Goal: Contribute content

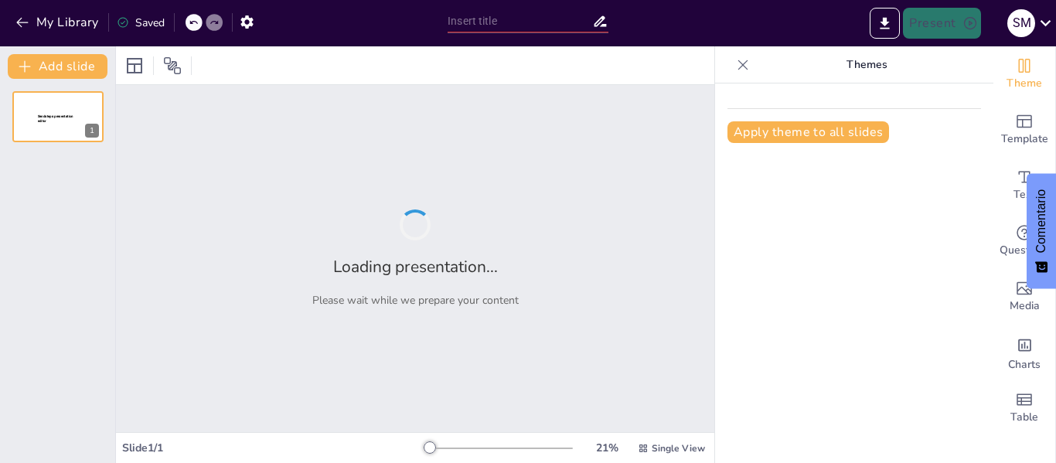
type input "Promoción de una Convivencia Saludable: Normas y Propuestas"
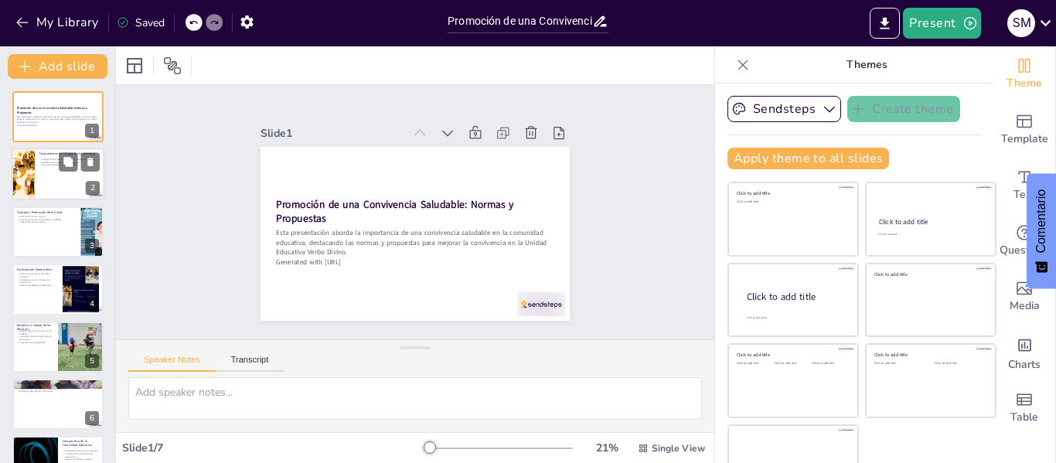
click at [46, 165] on p "Desarrollo integral de los estudiantes" at bounding box center [69, 165] width 60 height 3
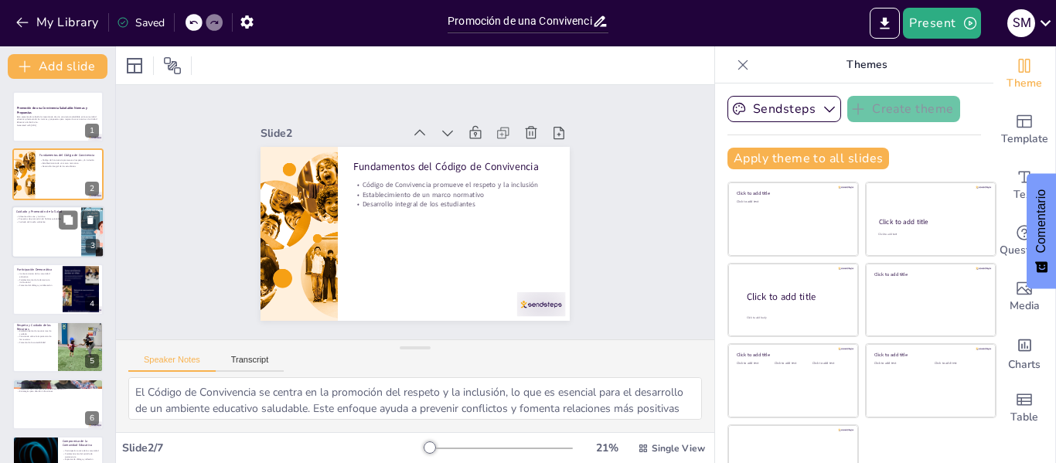
click at [51, 227] on div at bounding box center [58, 232] width 93 height 53
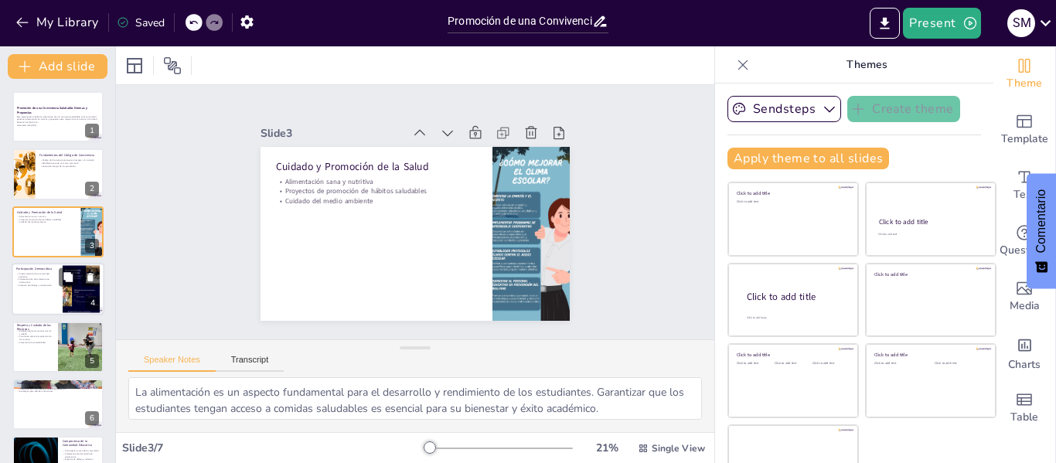
click at [37, 263] on div "Participación Democrática Involucramiento de la comunidad educativa Fortalecimi…" at bounding box center [58, 263] width 93 height 0
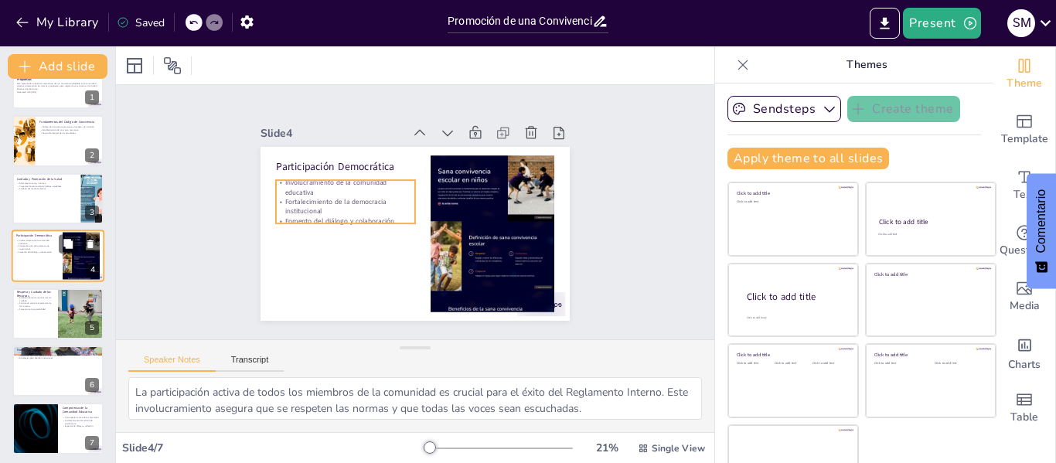
scroll to position [37, 0]
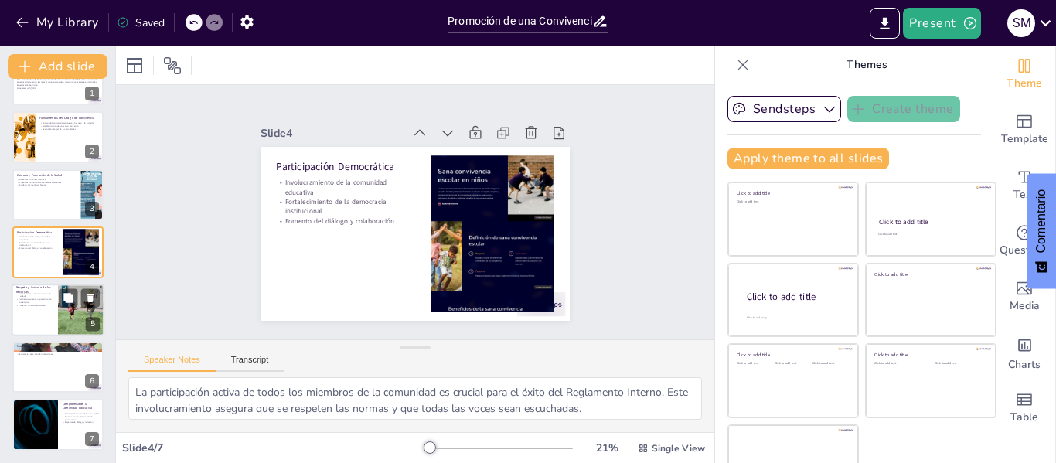
click at [33, 307] on div at bounding box center [58, 310] width 93 height 53
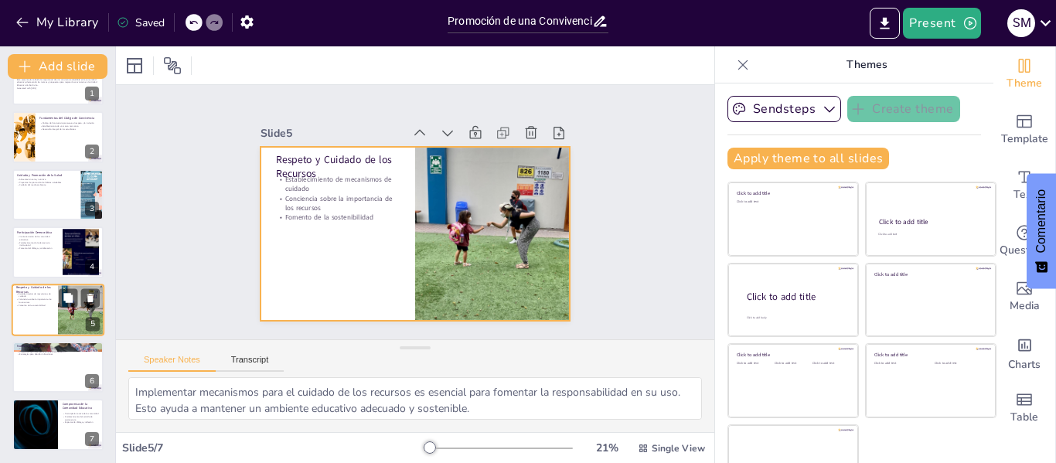
scroll to position [36, 0]
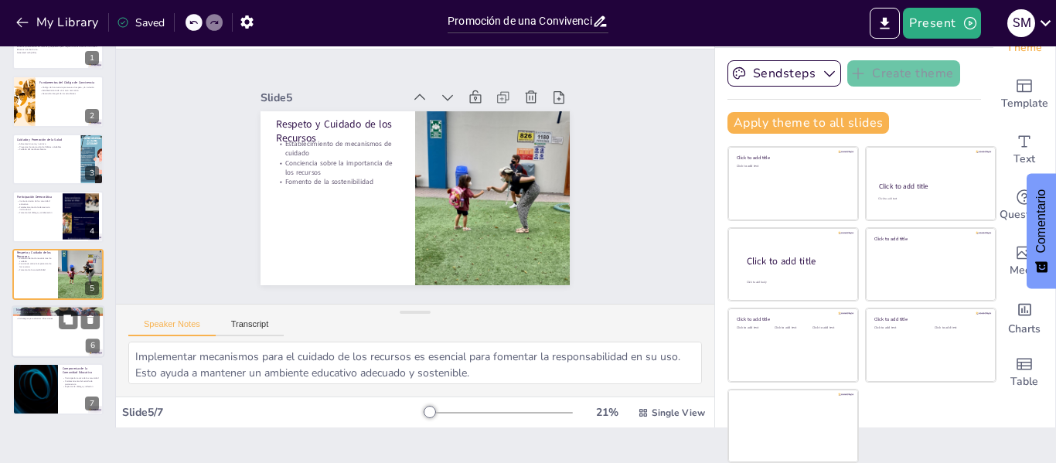
click at [50, 339] on div at bounding box center [58, 331] width 93 height 53
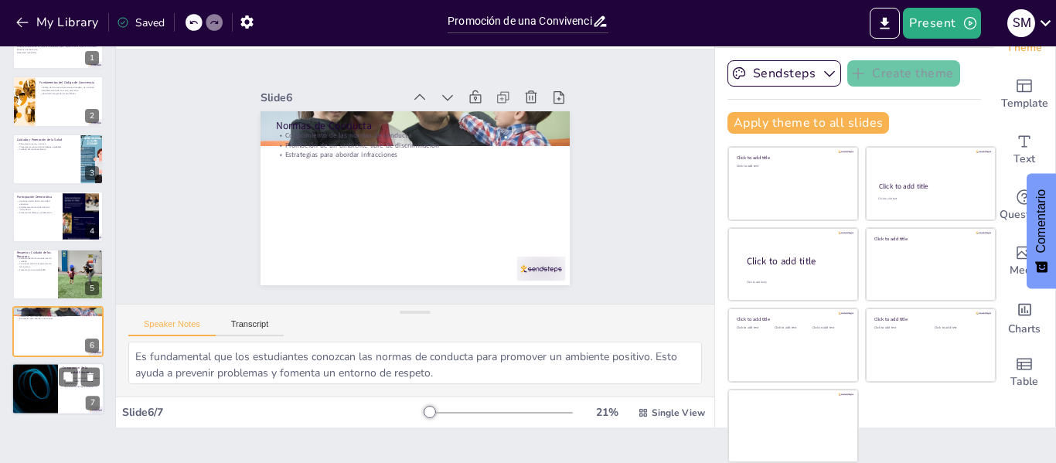
click at [57, 382] on div at bounding box center [34, 389] width 93 height 53
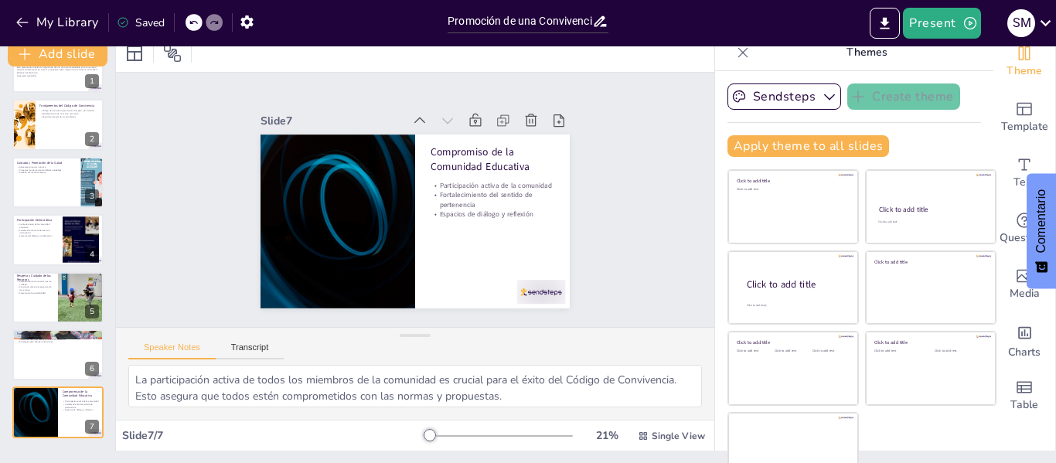
scroll to position [0, 0]
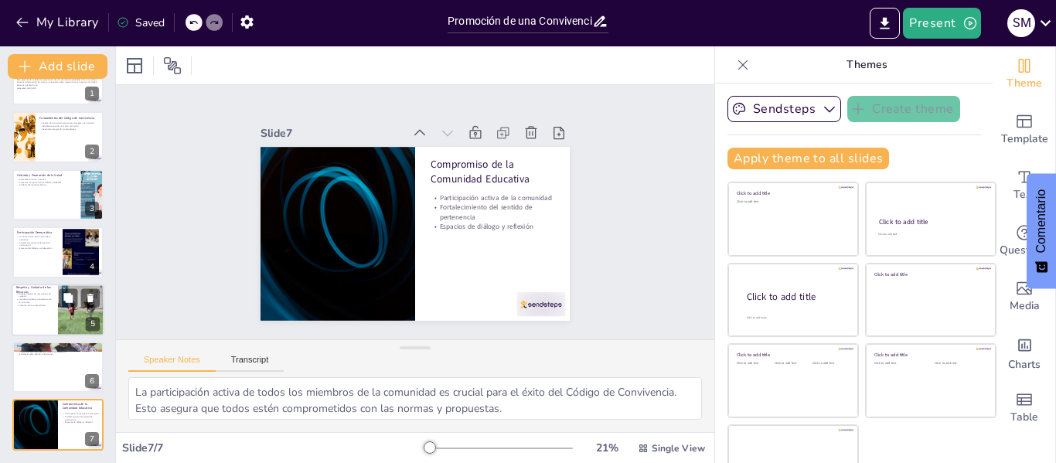
click at [43, 302] on p "Conciencia sobre la importancia de los recursos" at bounding box center [34, 300] width 37 height 5
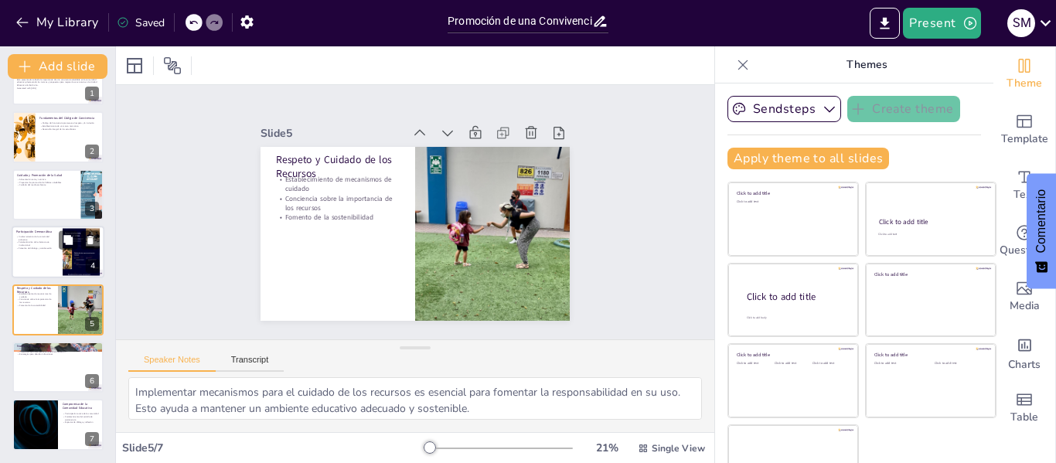
click at [46, 245] on p "Fortalecimiento de la democracia institucional" at bounding box center [37, 243] width 42 height 5
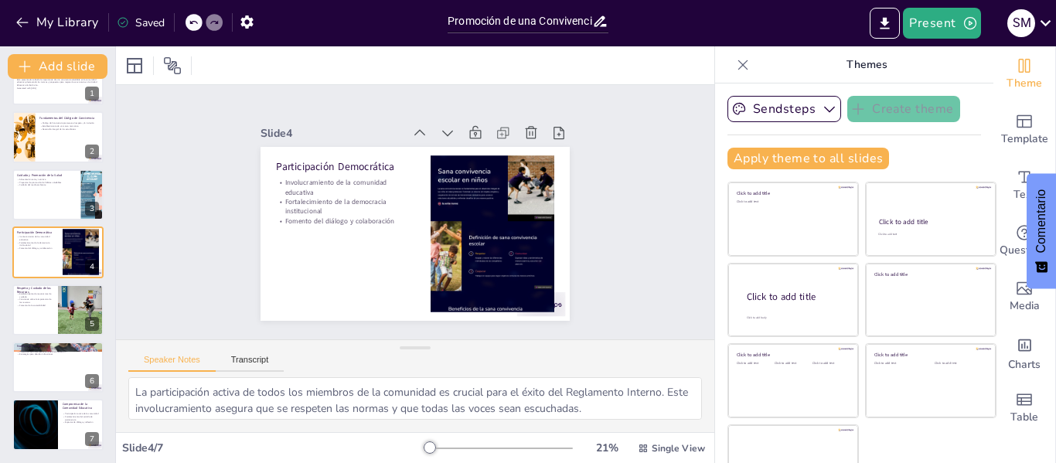
scroll to position [19, 0]
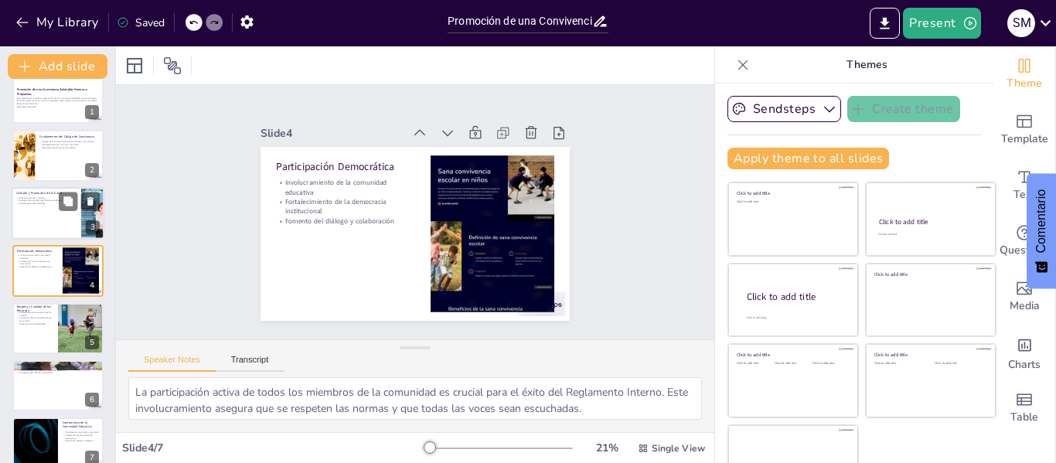
click at [51, 209] on div at bounding box center [58, 213] width 93 height 53
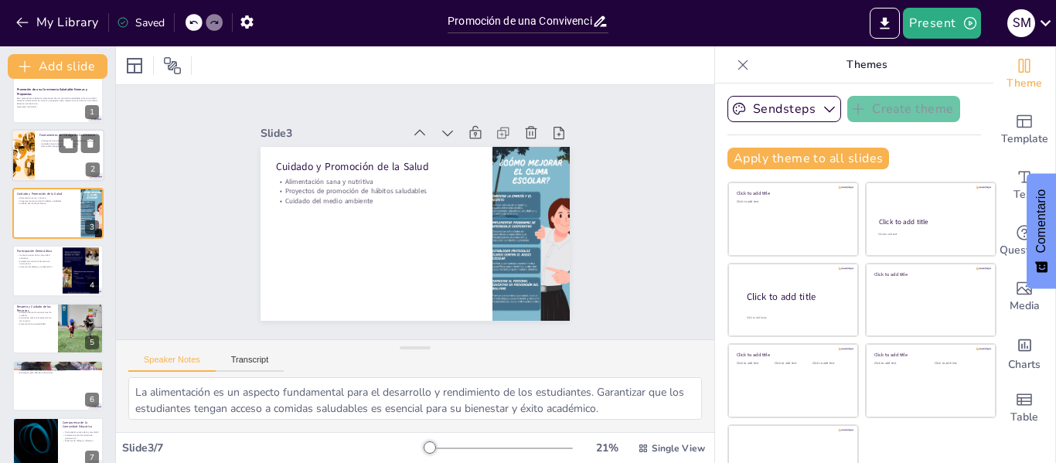
scroll to position [0, 0]
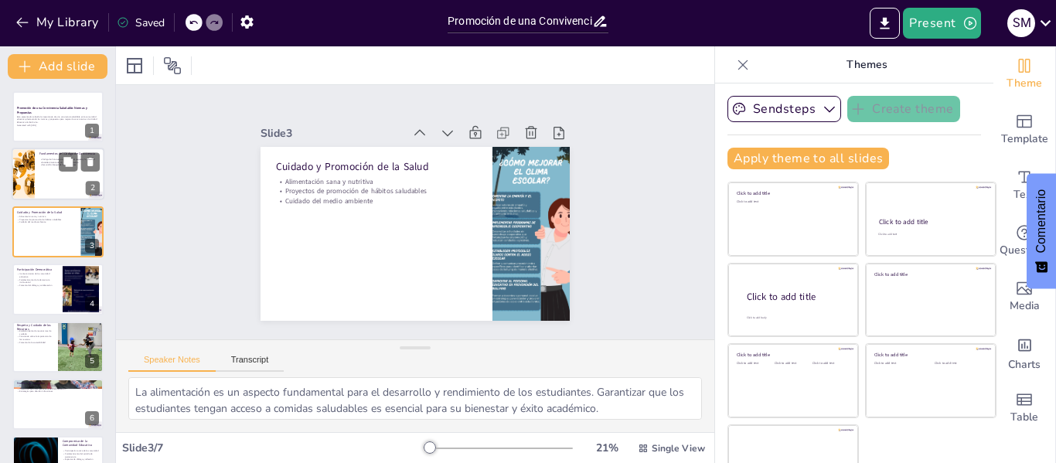
click at [53, 173] on div at bounding box center [58, 174] width 93 height 53
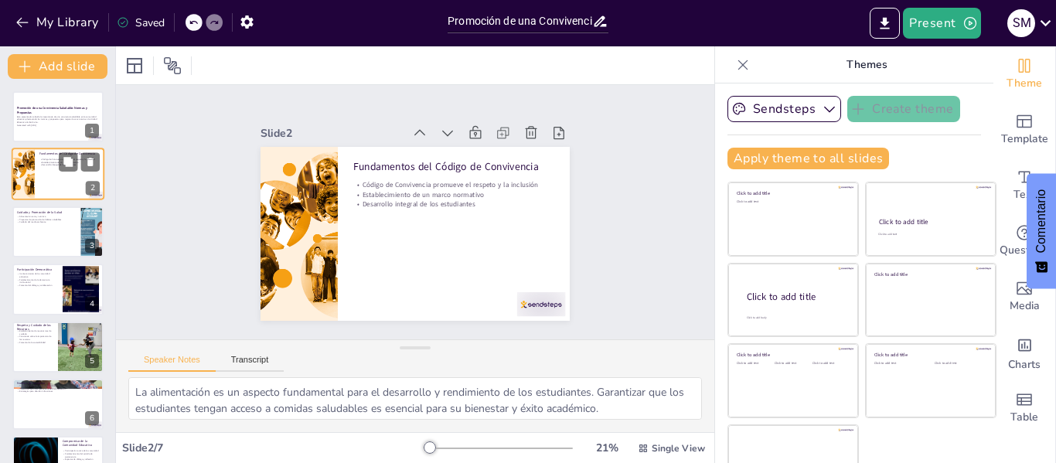
type textarea "El Código de Convivencia se centra en la promoción del respeto y la inclusión, …"
click at [35, 113] on p "Promoción de una Convivencia Saludable: Normas y Propuestas" at bounding box center [58, 110] width 84 height 9
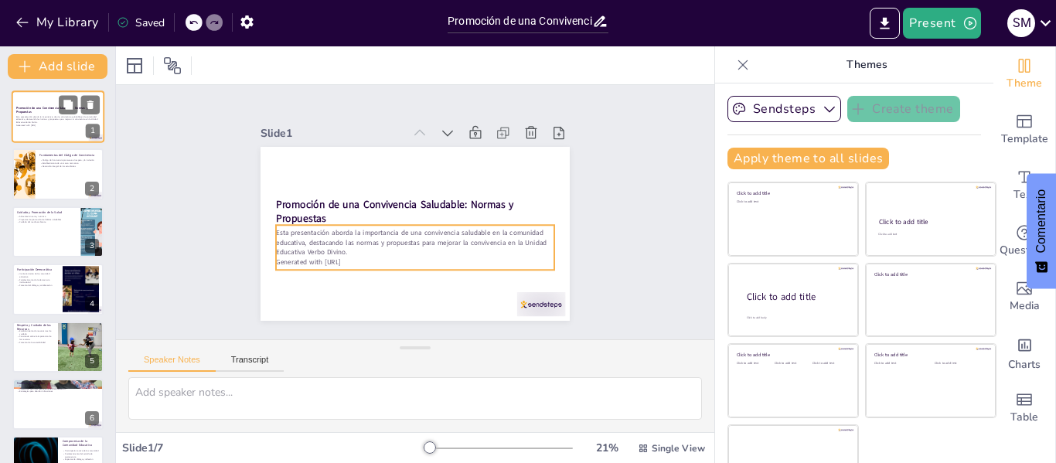
click at [67, 125] on p "Generated with [URL]" at bounding box center [58, 125] width 84 height 3
